Goal: Information Seeking & Learning: Learn about a topic

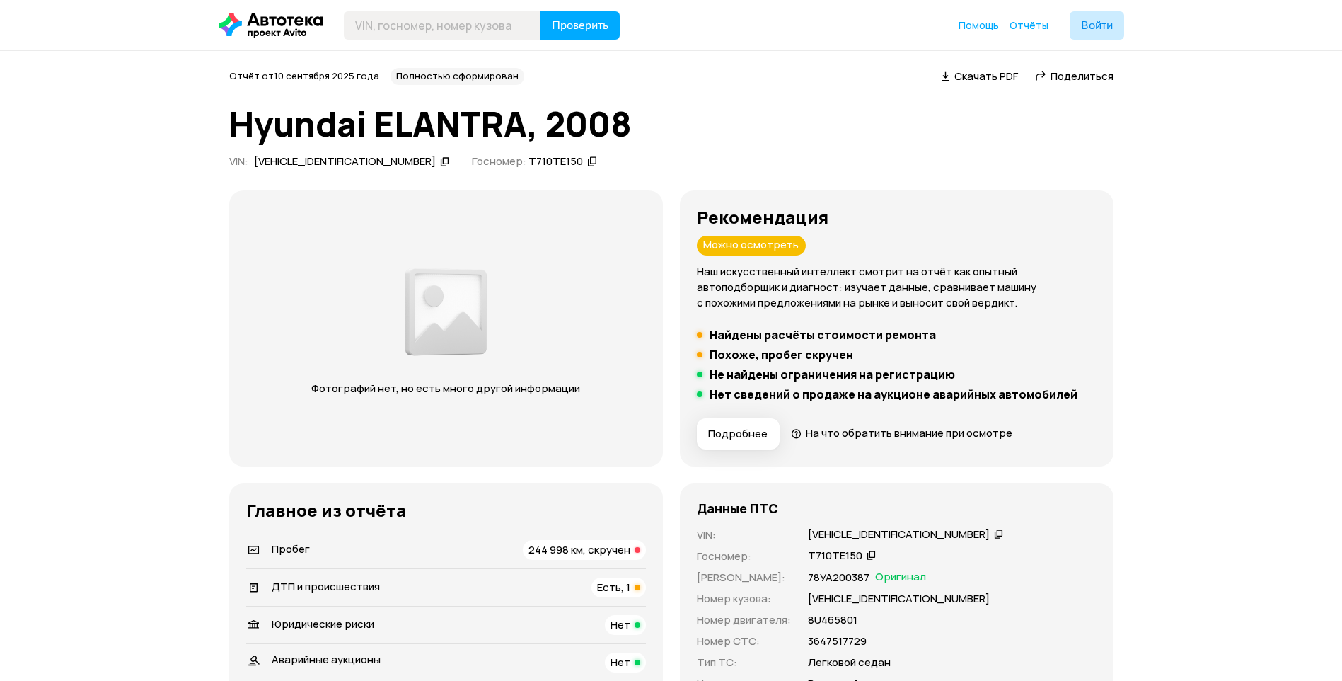
scroll to position [71, 0]
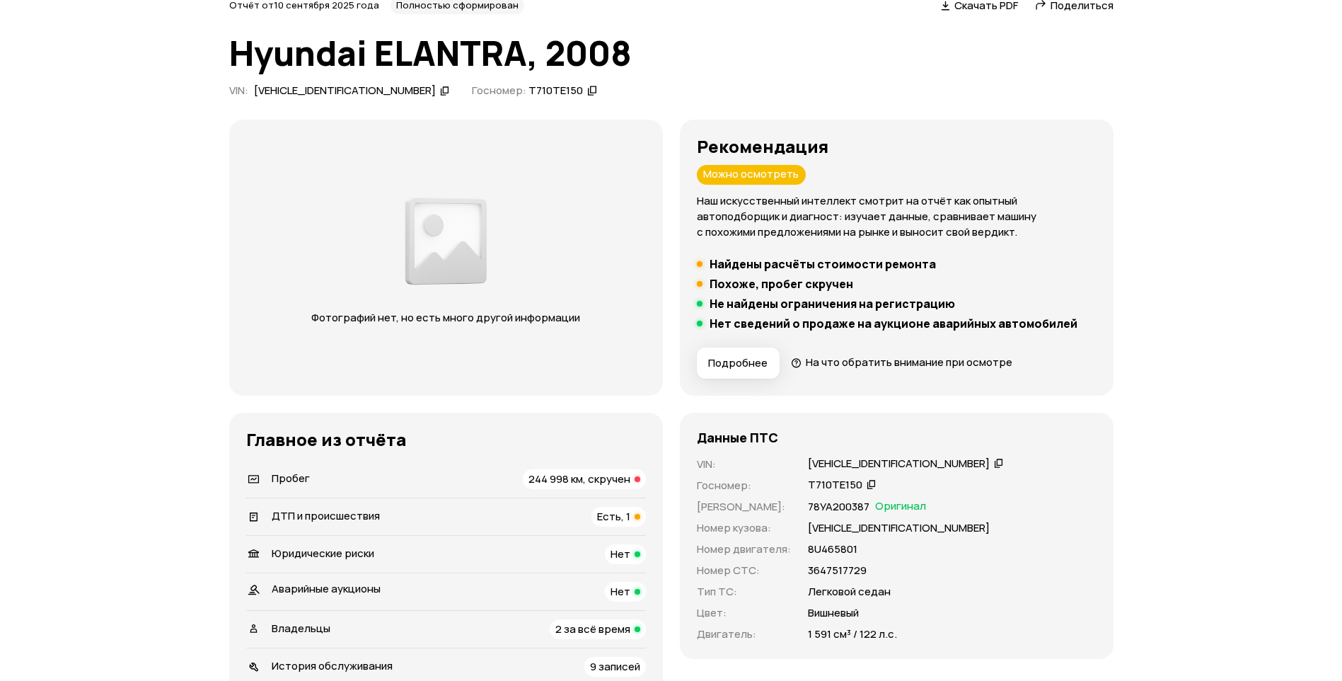
click at [619, 474] on span "244 998 км, скручен" at bounding box center [580, 478] width 102 height 15
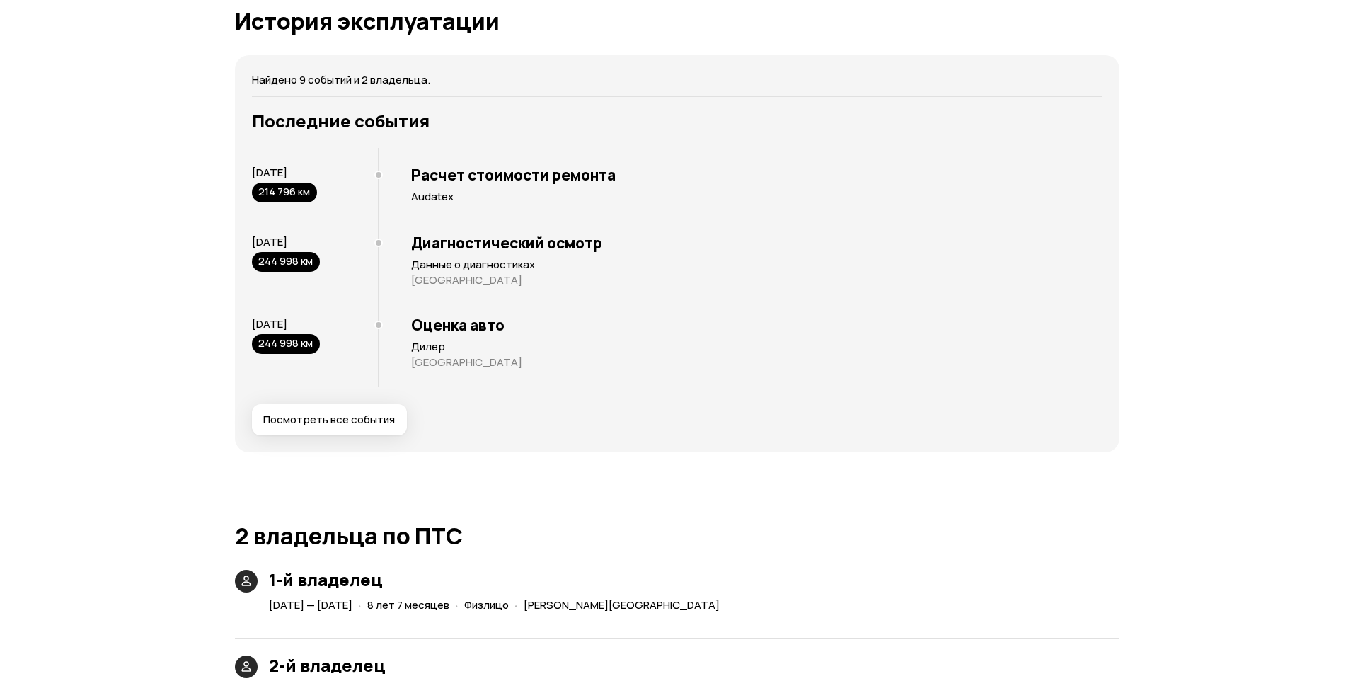
scroll to position [2665, 0]
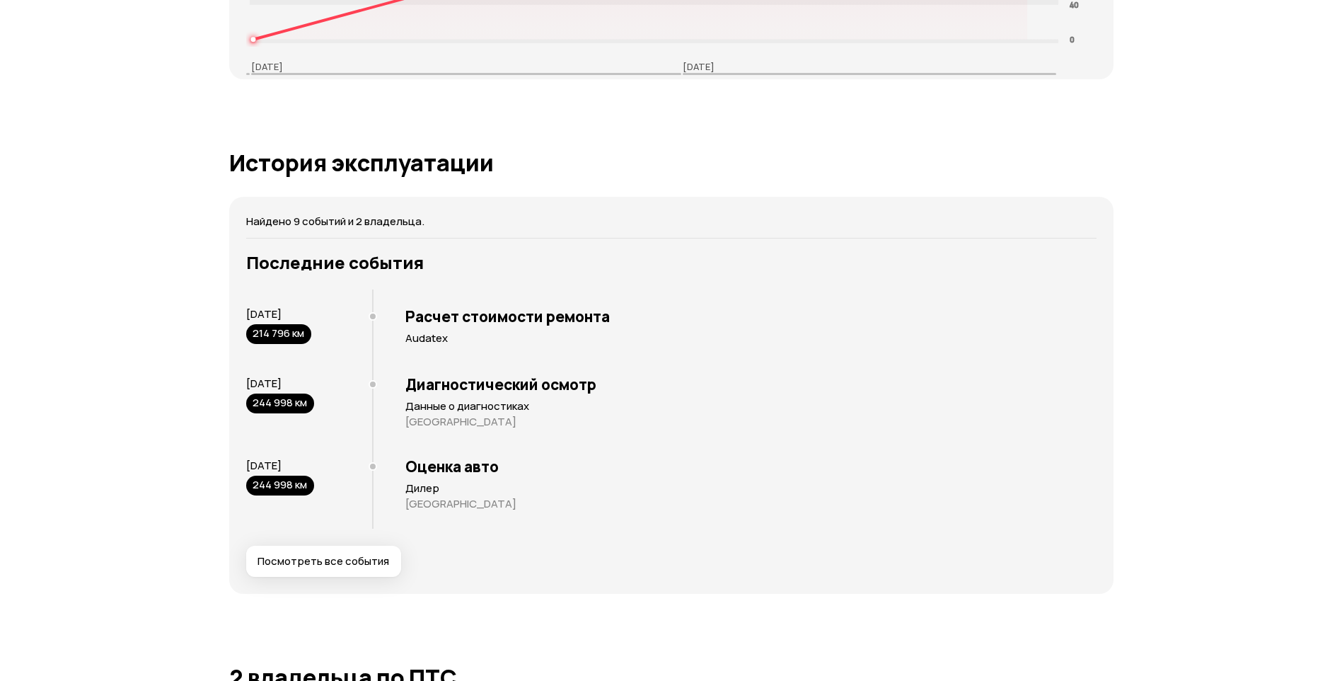
click at [350, 552] on button "Посмотреть все события" at bounding box center [323, 561] width 155 height 31
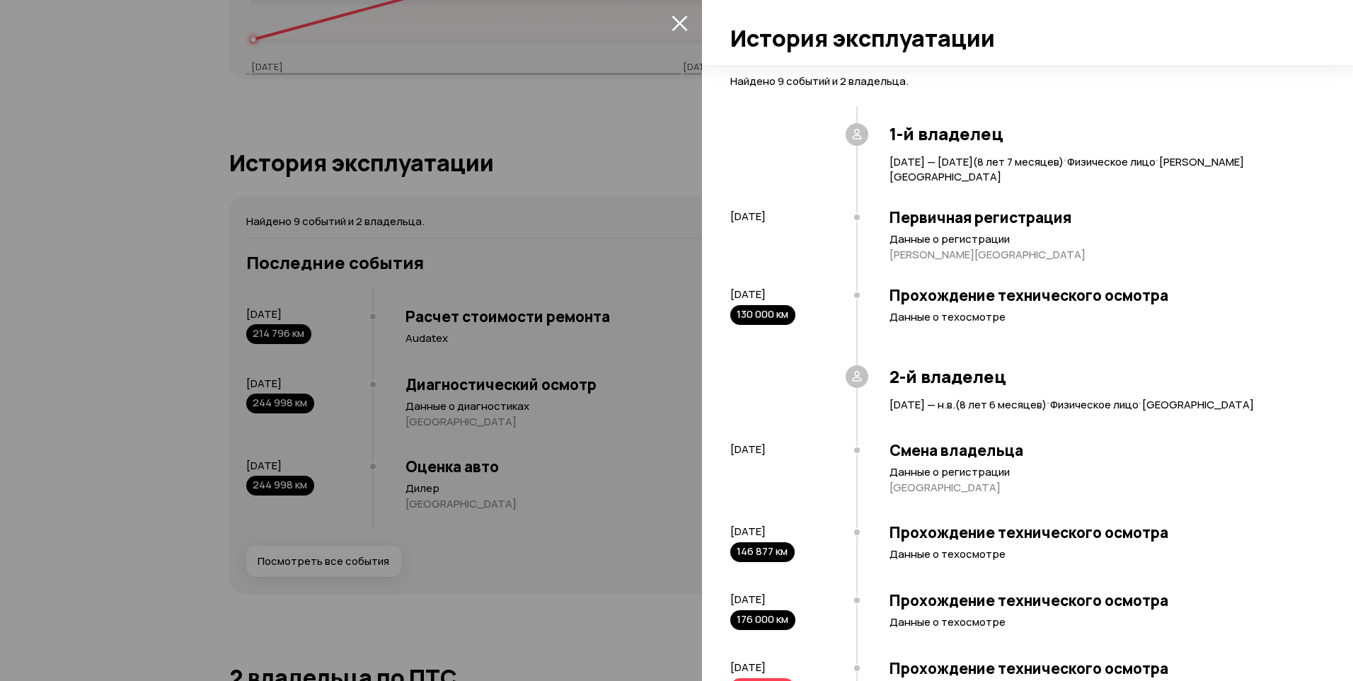
scroll to position [359, 0]
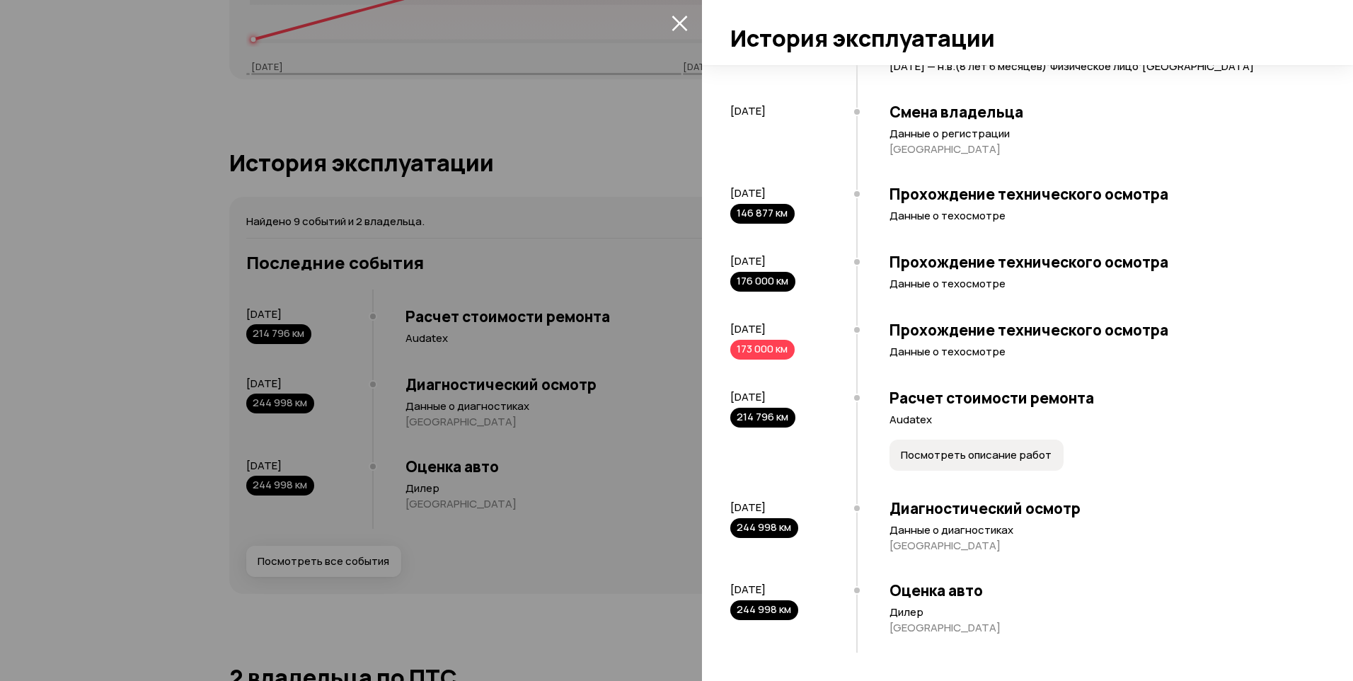
click at [908, 455] on span "Посмотреть описание работ" at bounding box center [976, 455] width 151 height 14
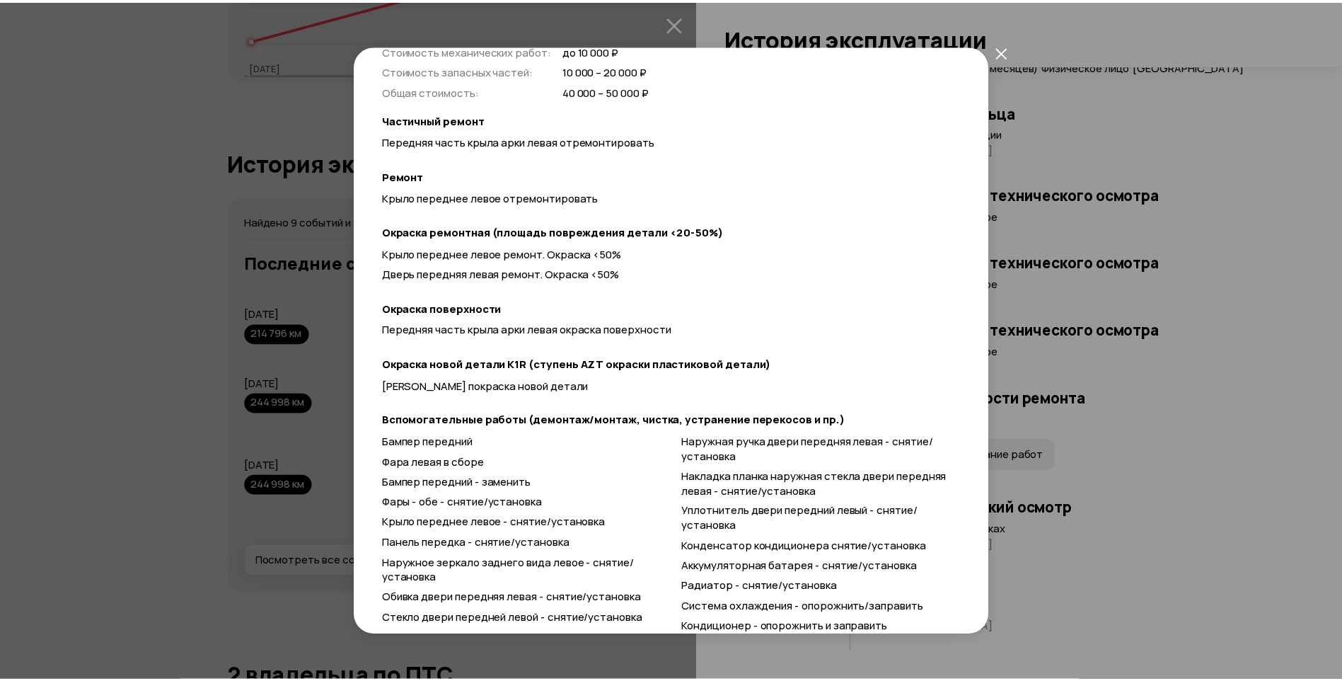
scroll to position [149, 0]
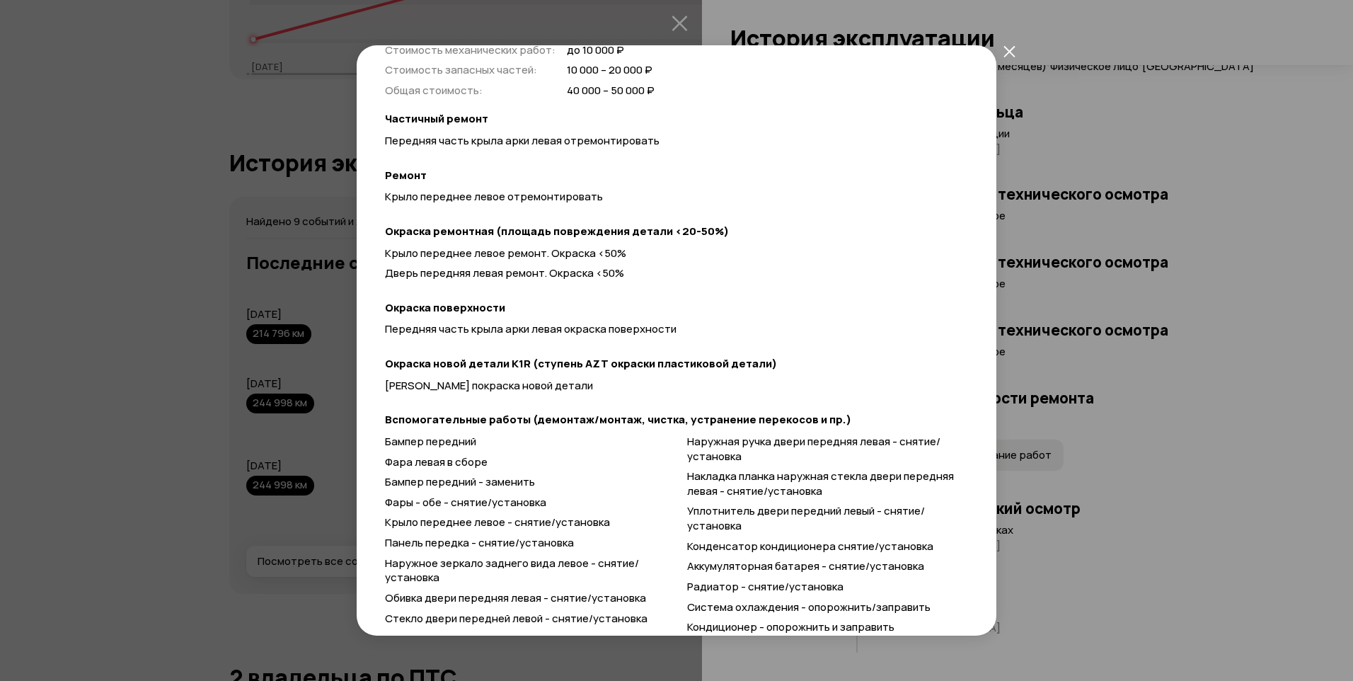
click at [1003, 56] on icon "закрыть" at bounding box center [1009, 51] width 12 height 12
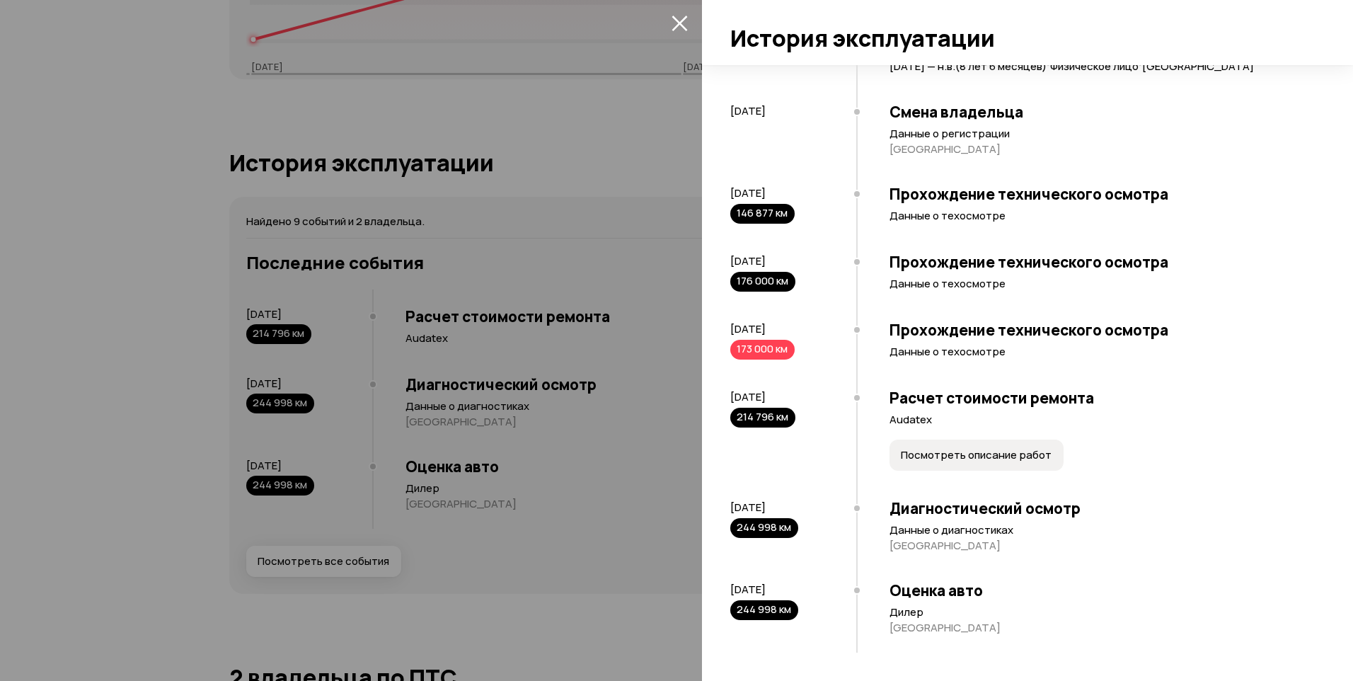
click at [687, 28] on icon "закрыть" at bounding box center [679, 23] width 16 height 16
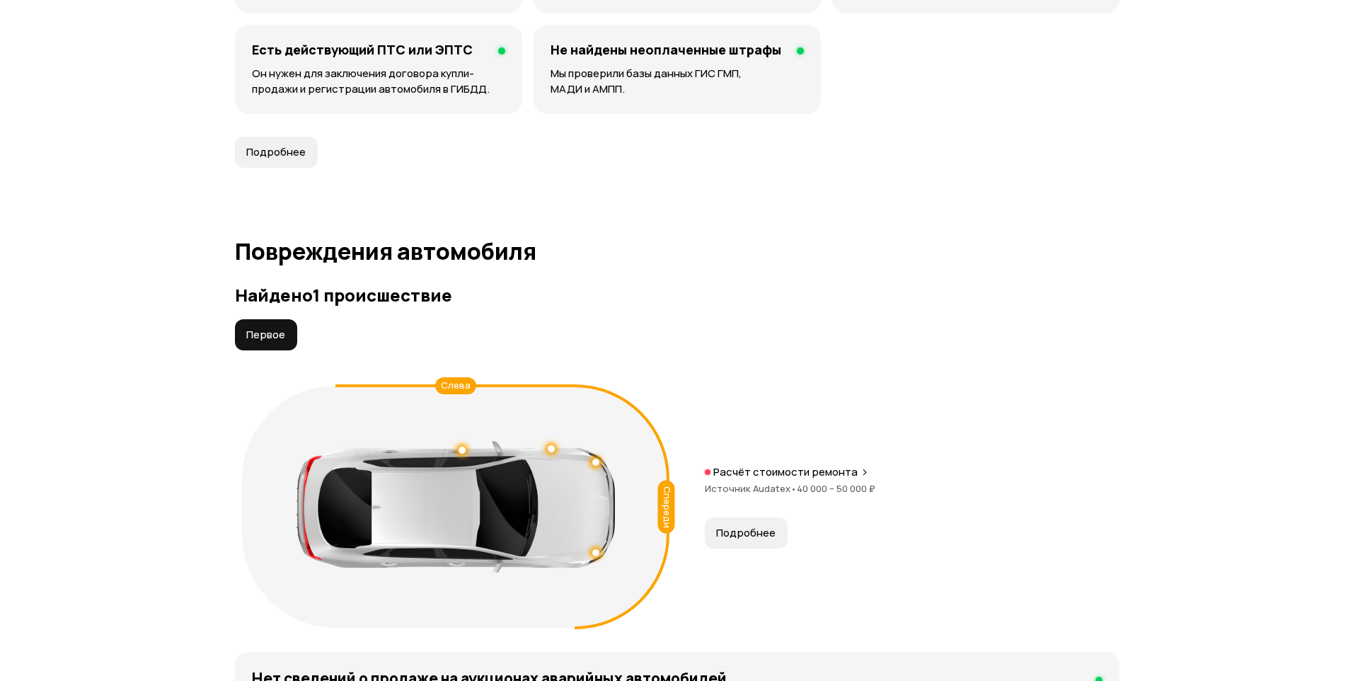
scroll to position [1250, 0]
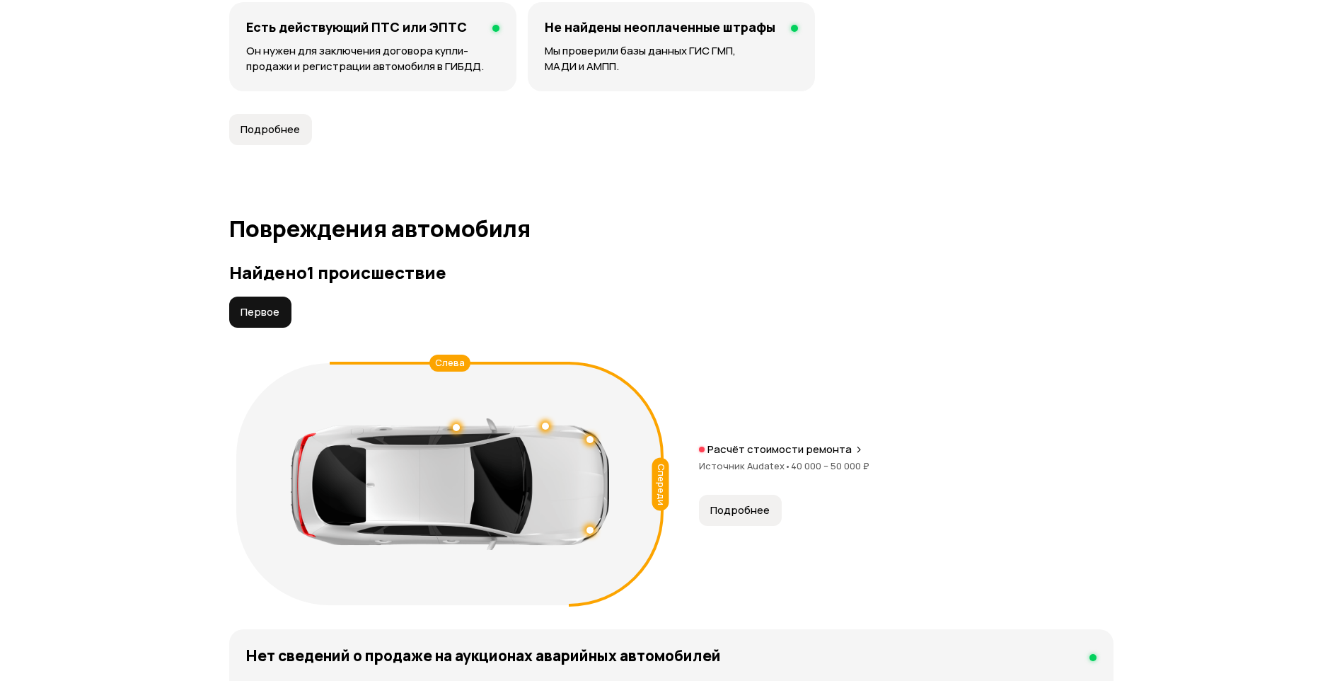
click at [664, 481] on div "Спереди" at bounding box center [660, 484] width 17 height 53
click at [855, 451] on icon at bounding box center [859, 449] width 8 height 11
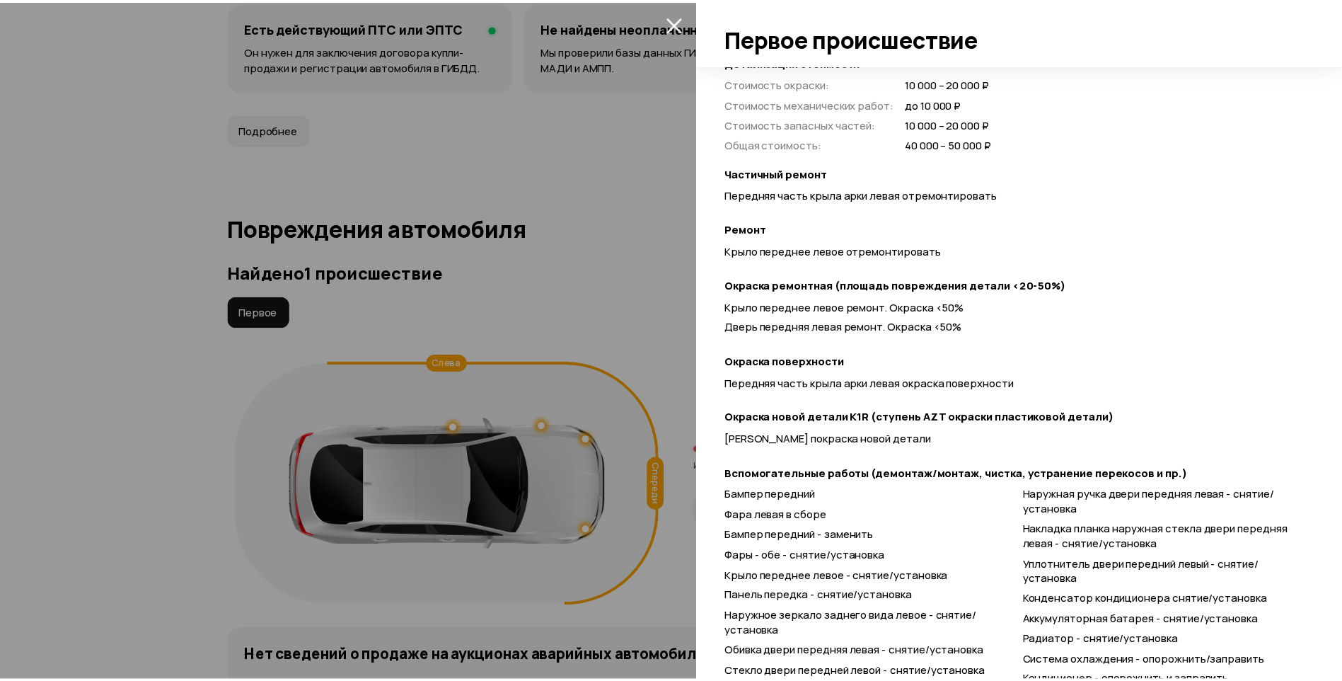
scroll to position [480, 0]
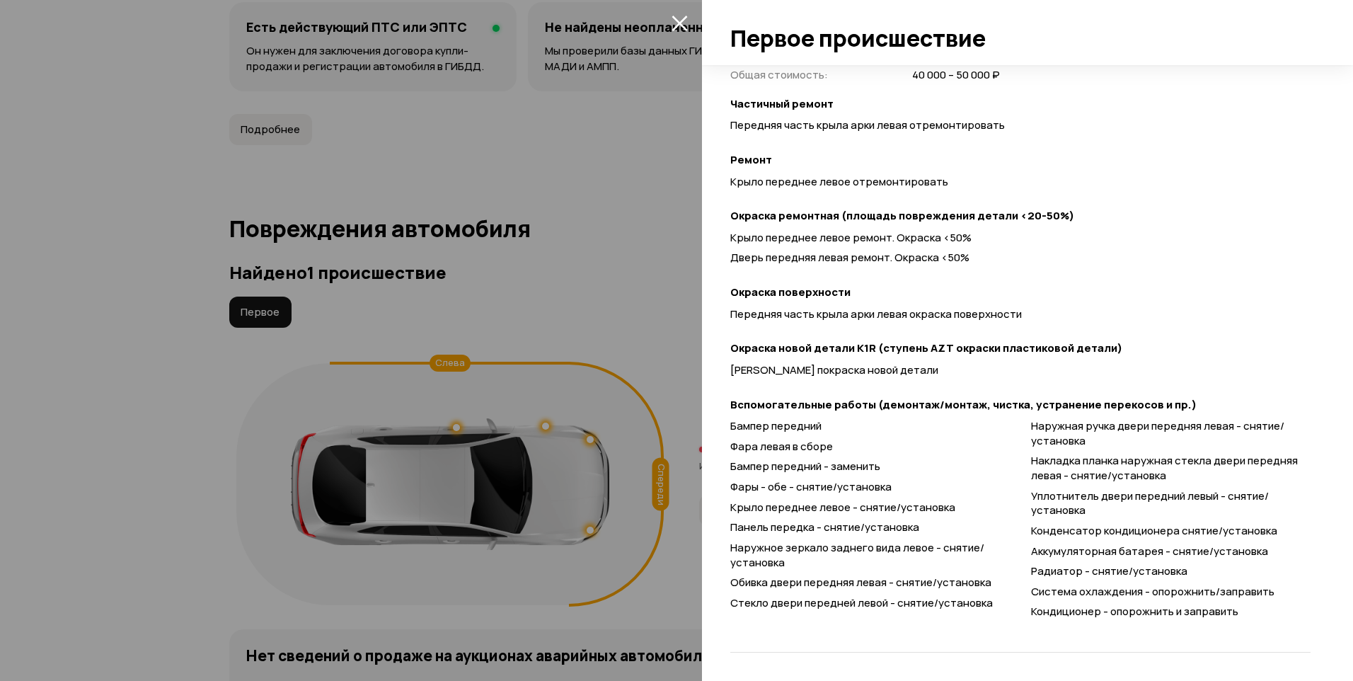
click at [687, 16] on icon "закрыть" at bounding box center [679, 23] width 16 height 16
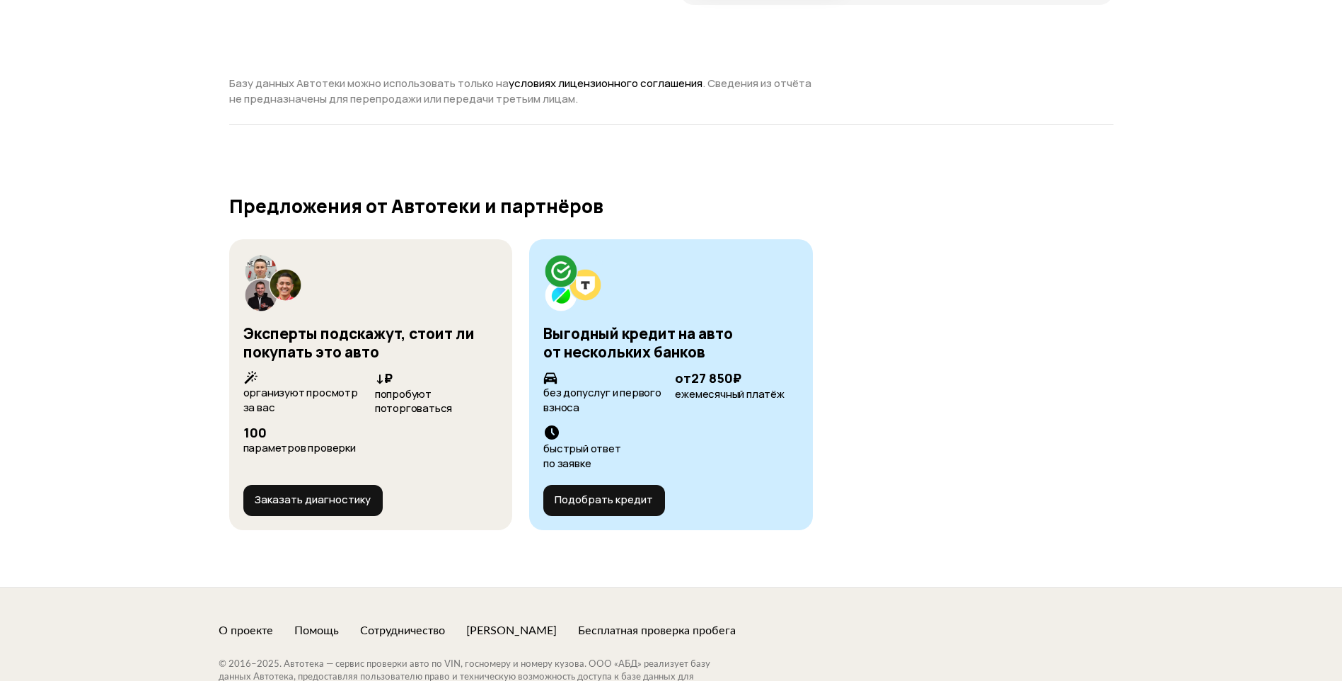
scroll to position [5215, 0]
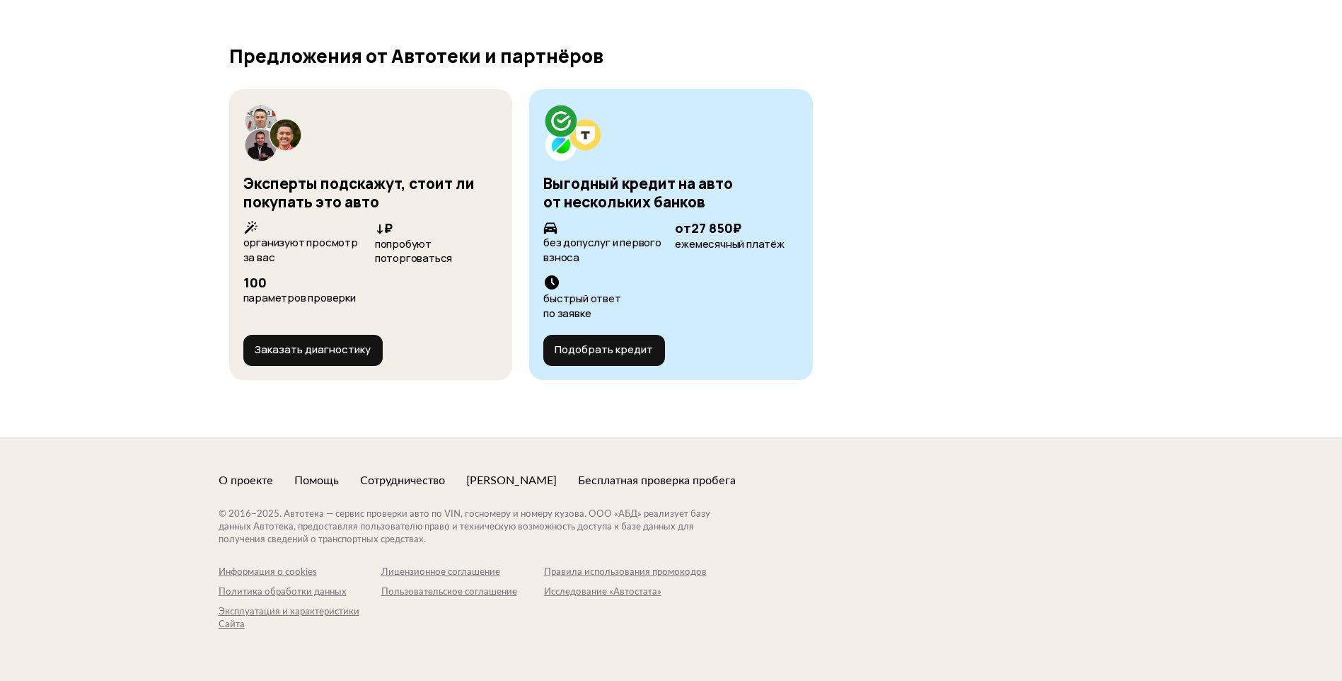
click at [266, 122] on div at bounding box center [272, 132] width 59 height 59
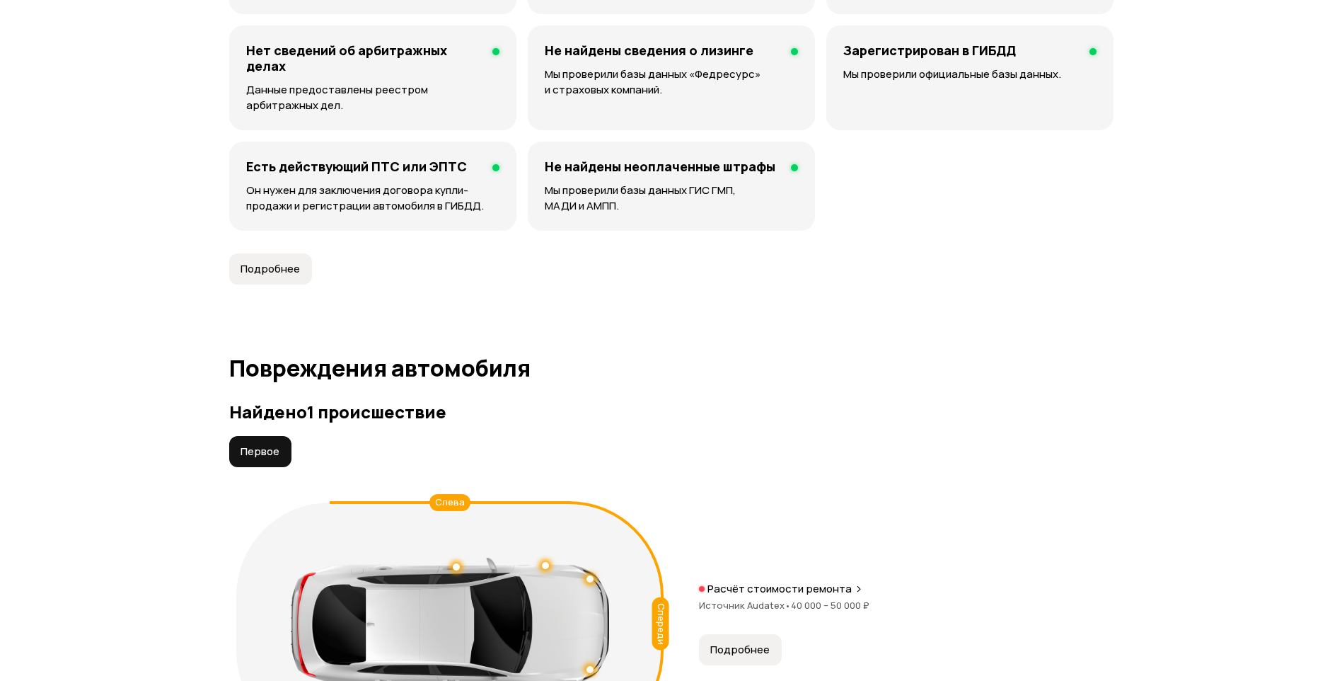
scroll to position [969, 0]
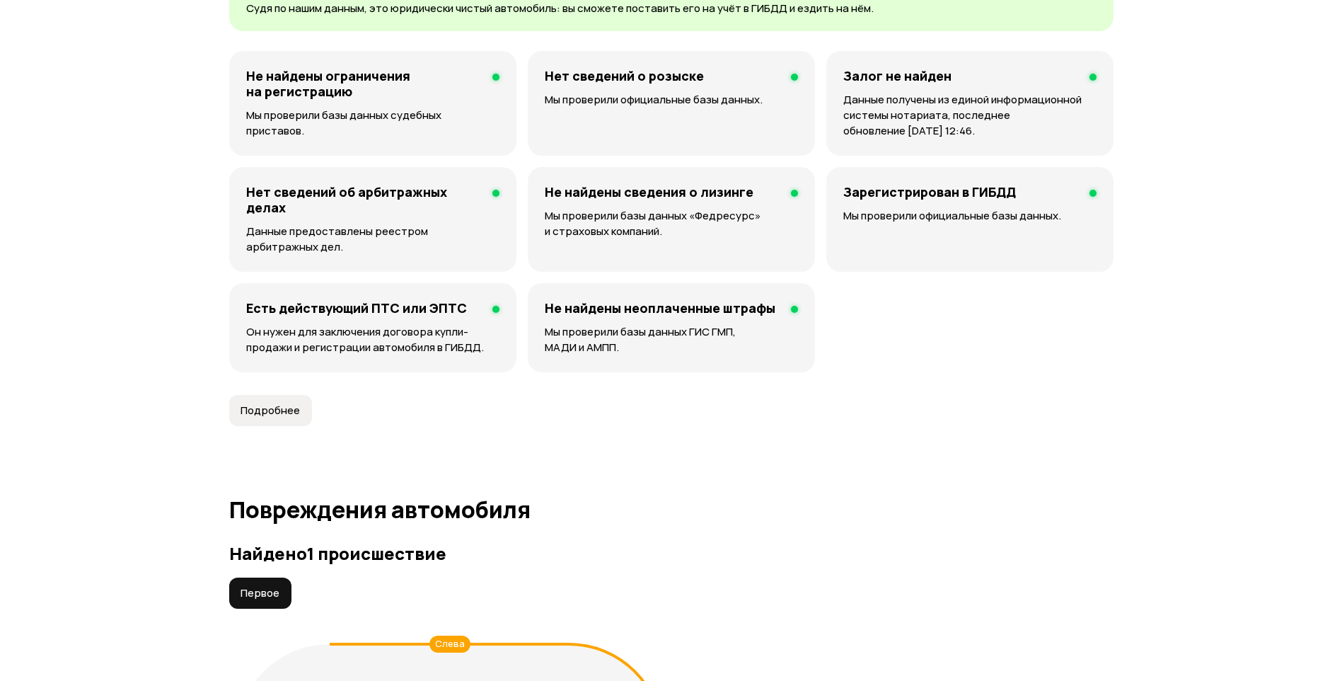
click at [292, 405] on span "Подробнее" at bounding box center [270, 410] width 59 height 14
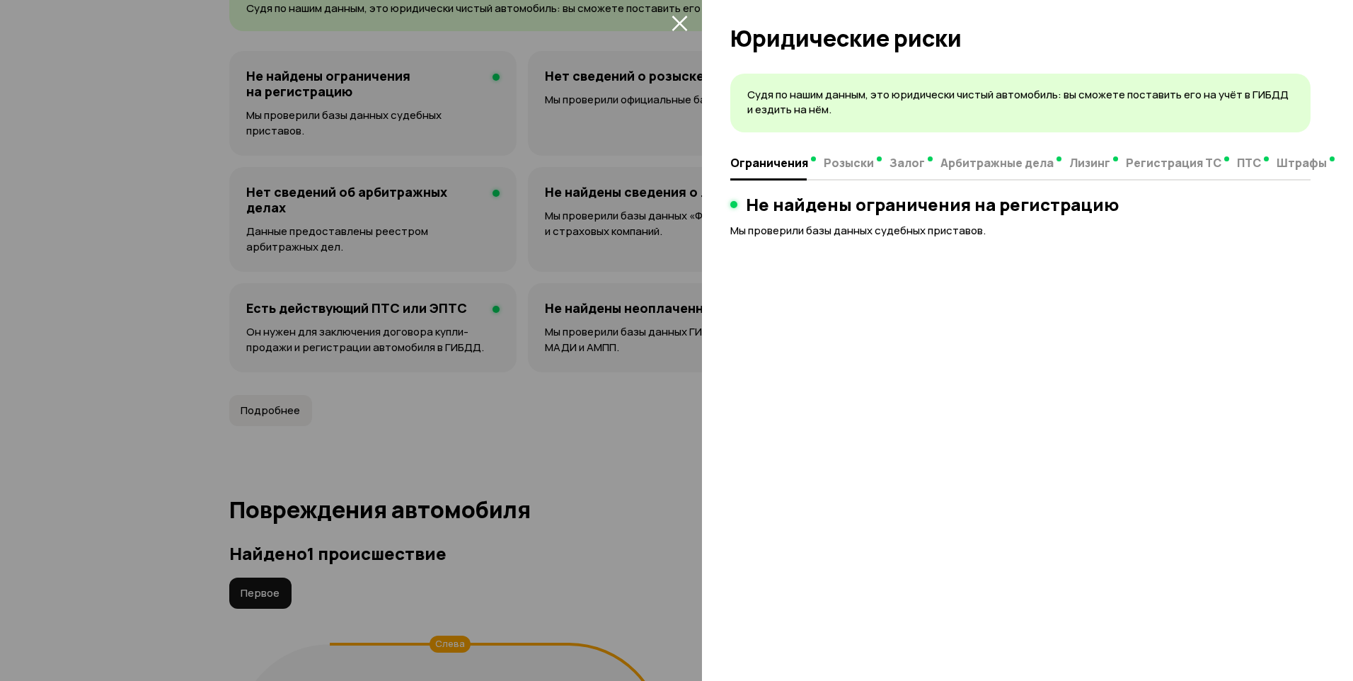
click at [676, 21] on icon "закрыть" at bounding box center [679, 24] width 16 height 16
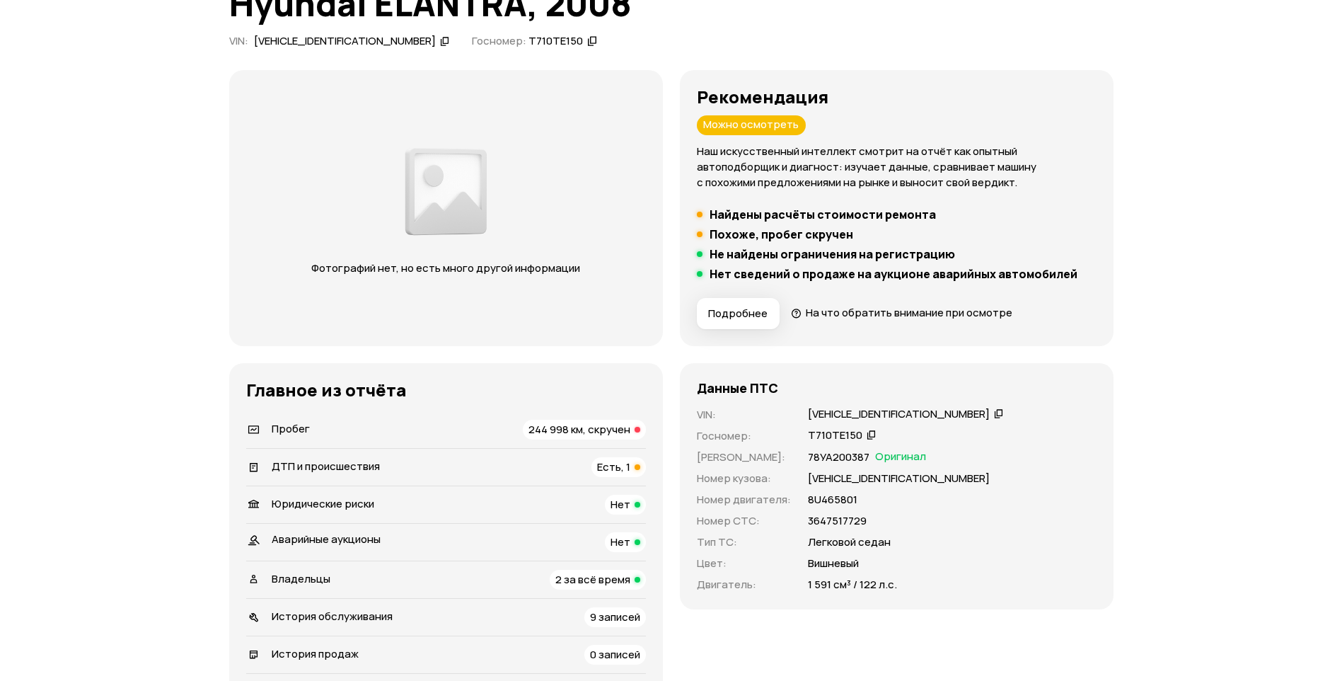
scroll to position [0, 0]
